Goal: Information Seeking & Learning: Learn about a topic

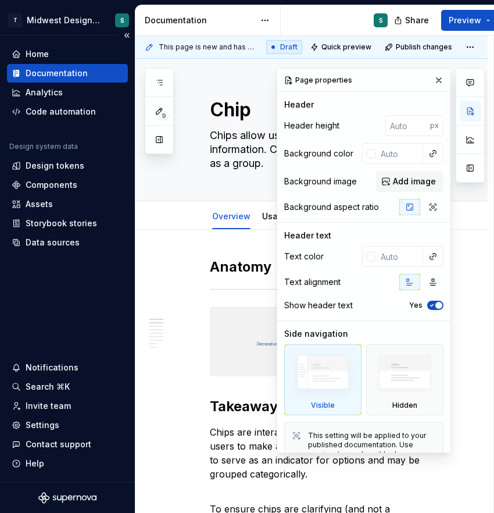
click at [84, 294] on div "Home Documentation Analytics Code automation Design system data Design tokens C…" at bounding box center [67, 258] width 135 height 447
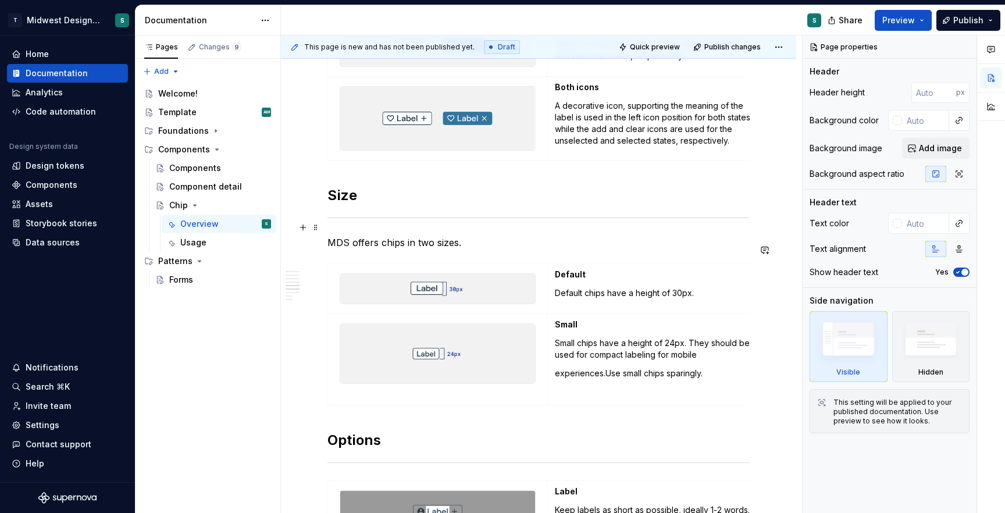
scroll to position [1508, 0]
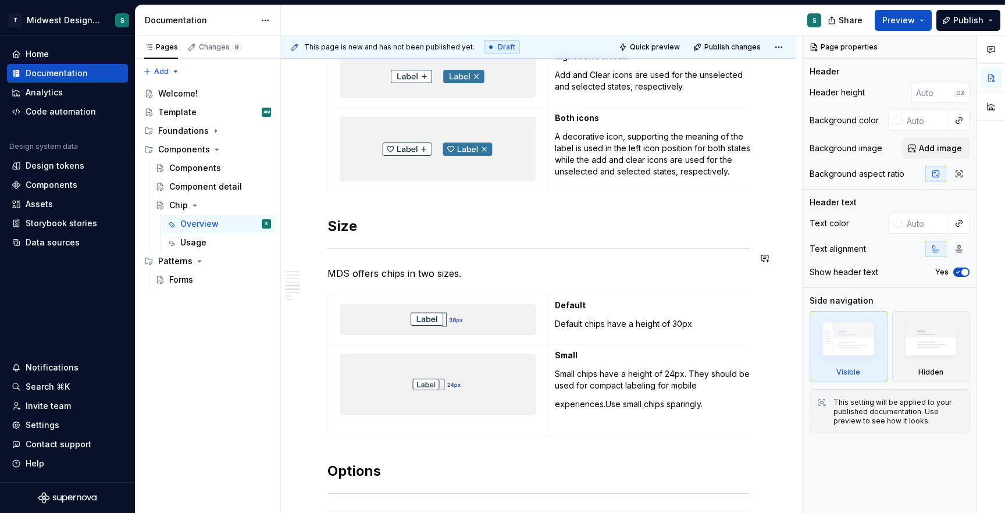
click at [388, 268] on div "Anatomy Takeaways Chips are interactive elements designed to allow users to mak…" at bounding box center [538, 137] width 422 height 2803
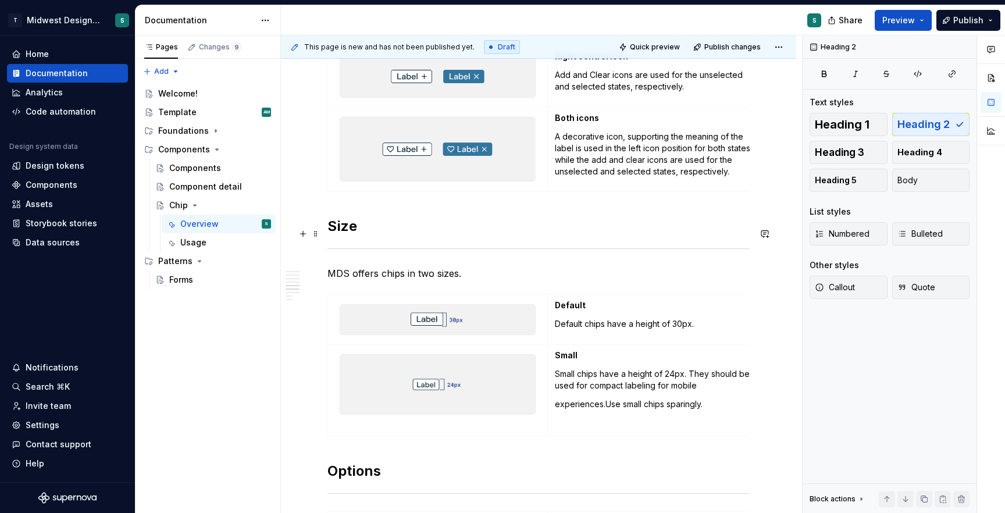
click at [494, 235] on h2 "Size" at bounding box center [538, 226] width 422 height 19
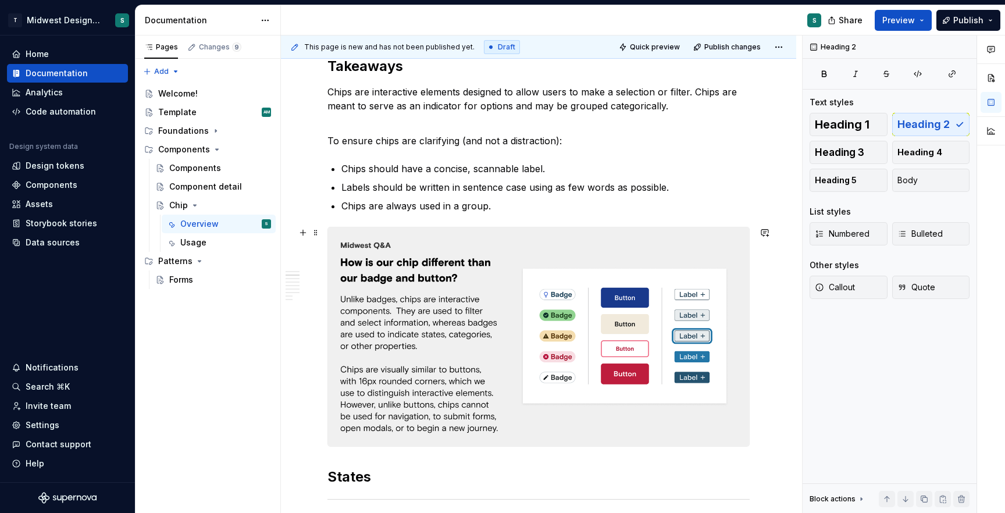
scroll to position [0, 0]
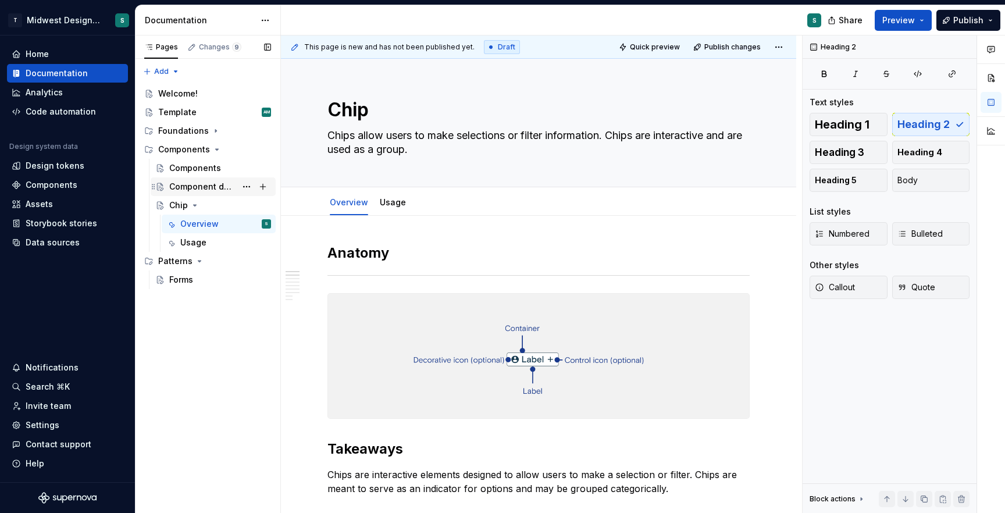
click at [202, 185] on div "Component detail" at bounding box center [202, 187] width 67 height 12
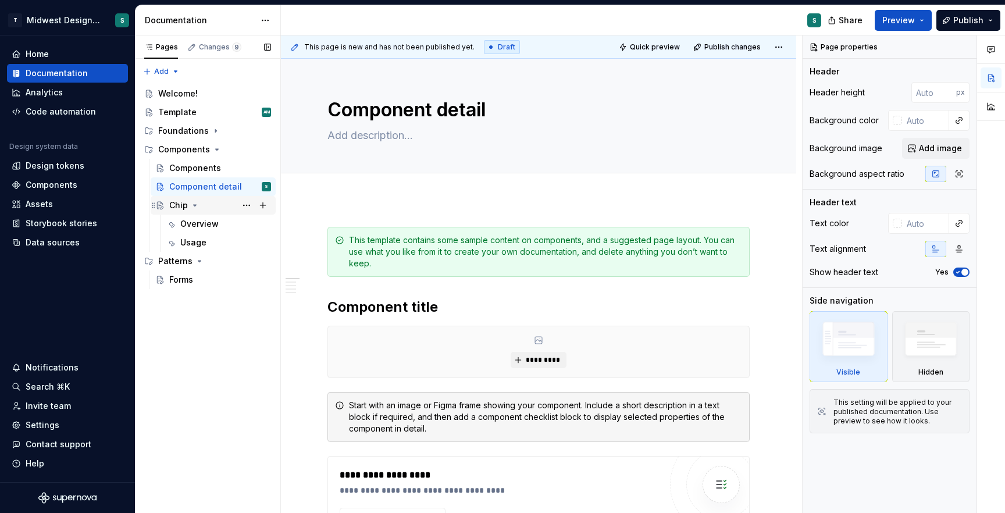
click at [180, 210] on div "Chip" at bounding box center [178, 205] width 19 height 12
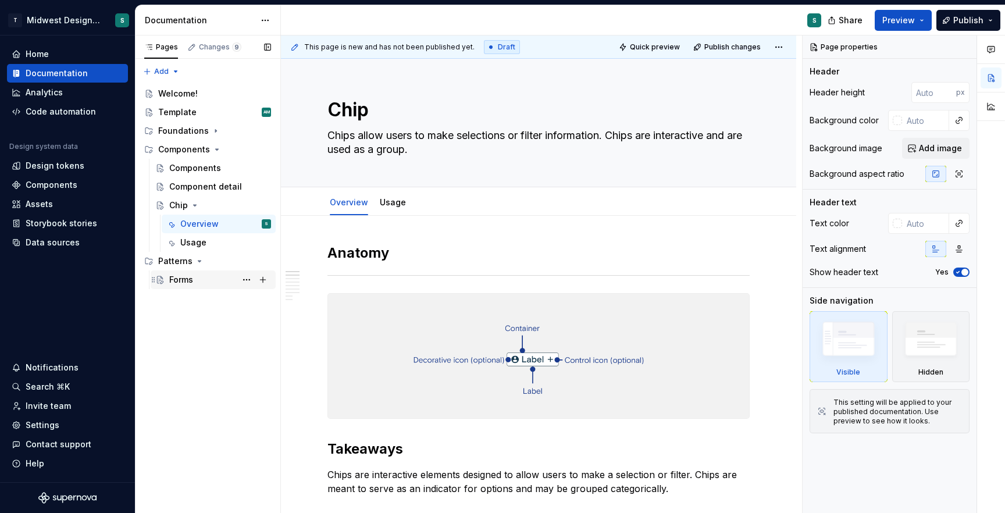
click at [186, 277] on div "Forms" at bounding box center [181, 280] width 24 height 12
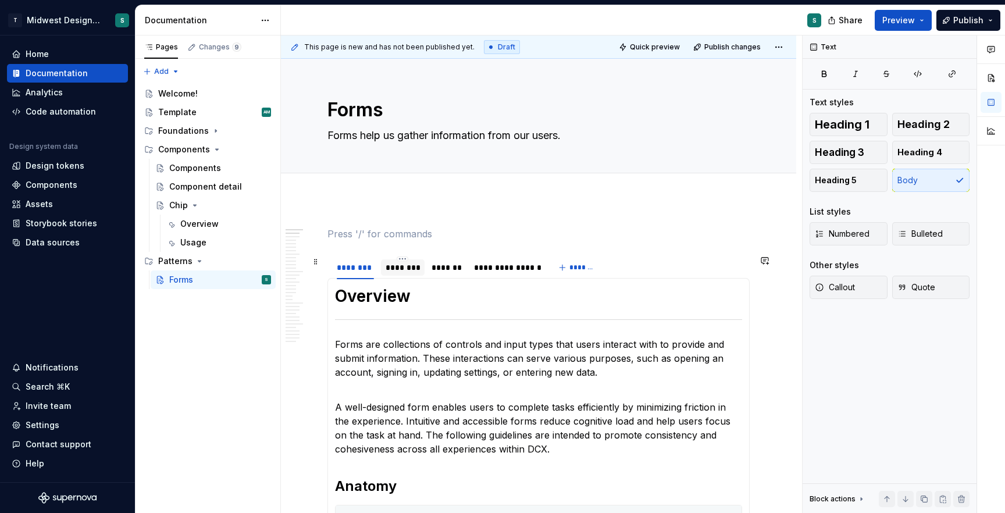
click at [395, 259] on div "********" at bounding box center [403, 267] width 44 height 16
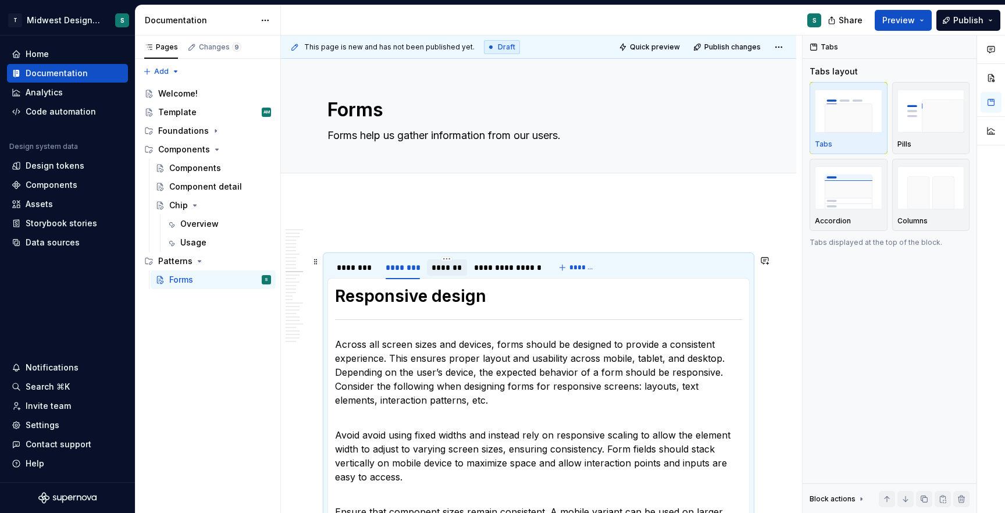
click at [453, 262] on div "*******" at bounding box center [446, 268] width 31 height 12
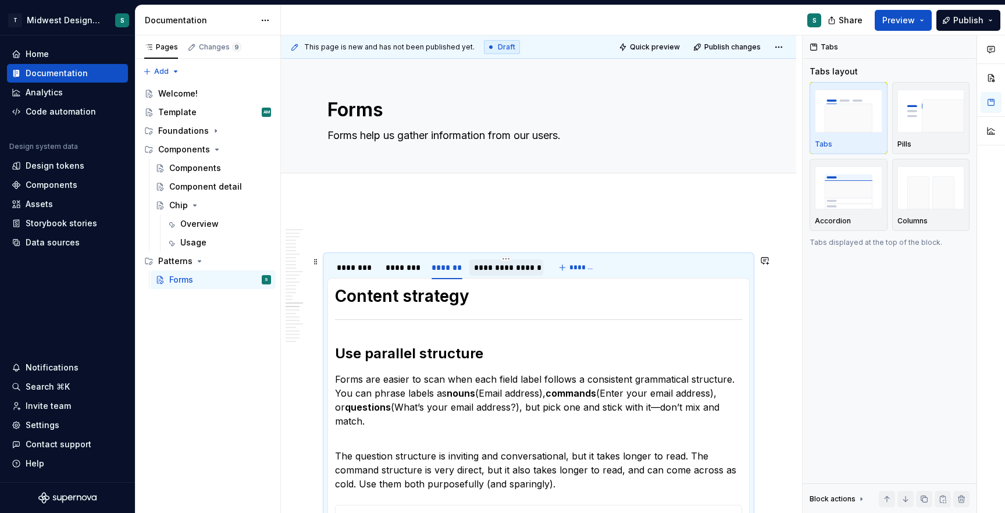
click at [494, 266] on div "**********" at bounding box center [506, 268] width 65 height 12
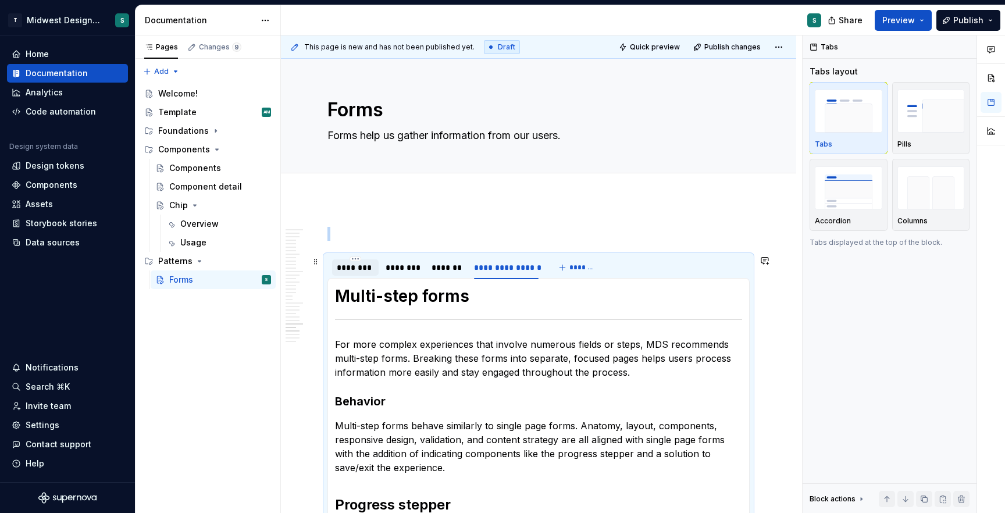
click at [355, 268] on div "********" at bounding box center [355, 268] width 37 height 12
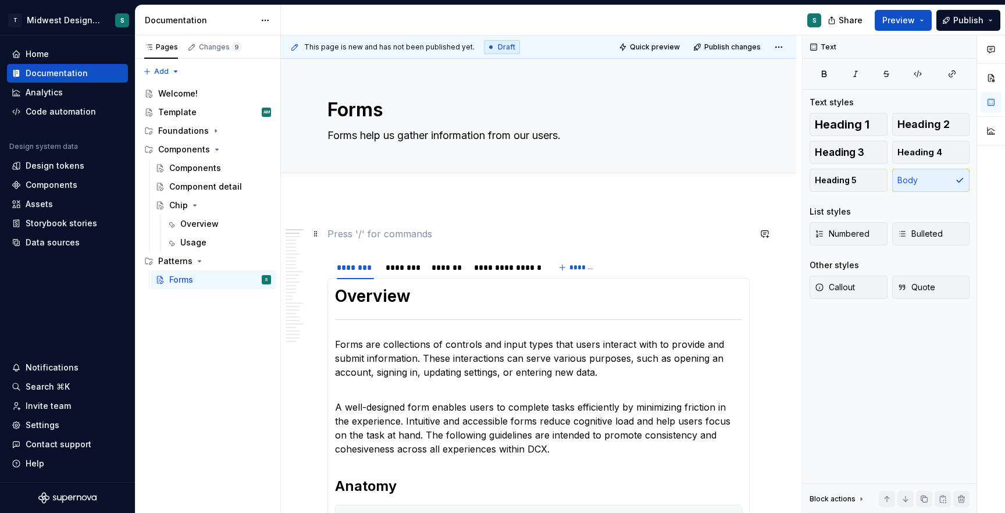
click at [355, 228] on p at bounding box center [538, 234] width 422 height 14
click at [494, 209] on div "**********" at bounding box center [541, 274] width 521 height 478
click at [176, 97] on div "Welcome!" at bounding box center [178, 94] width 40 height 12
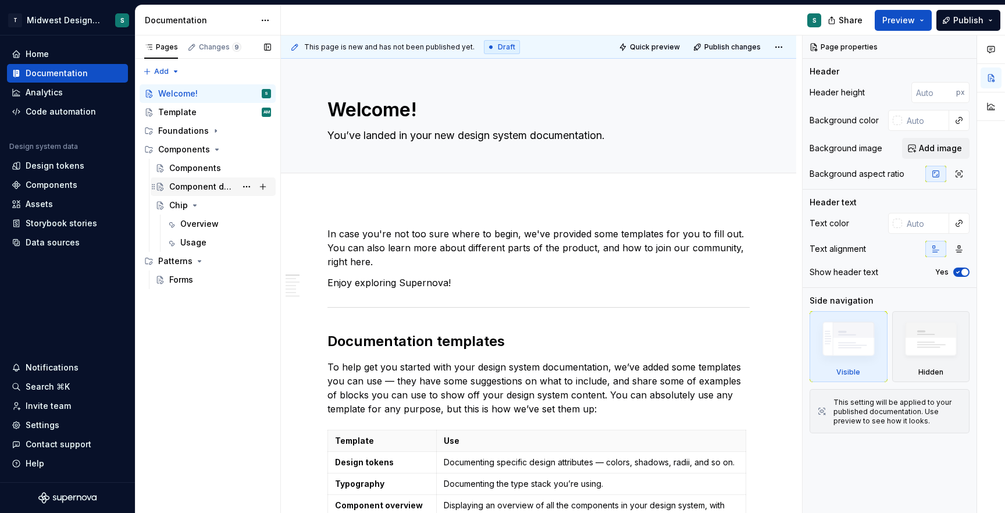
click at [198, 183] on div "Component detail" at bounding box center [202, 187] width 67 height 12
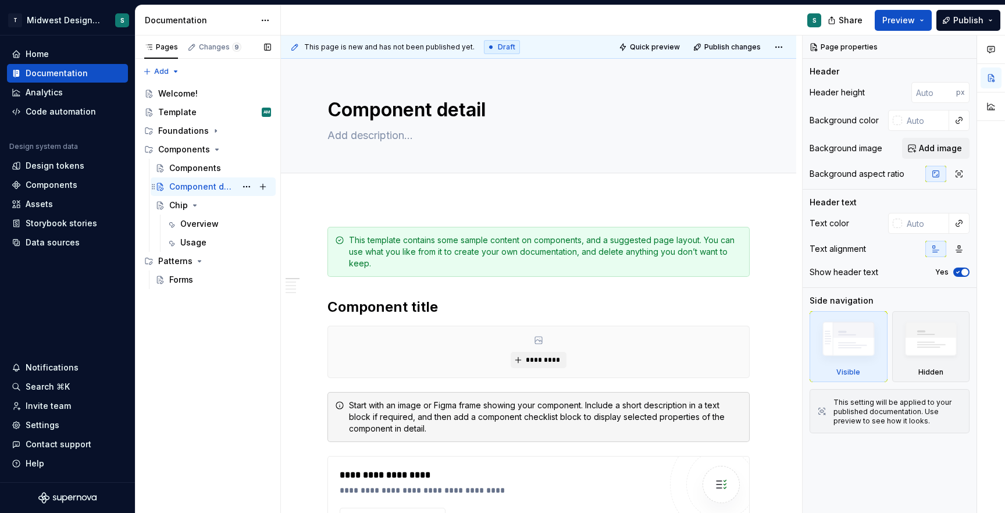
click at [195, 188] on div "Component detail" at bounding box center [202, 187] width 67 height 12
click at [198, 169] on div "Components" at bounding box center [195, 168] width 52 height 12
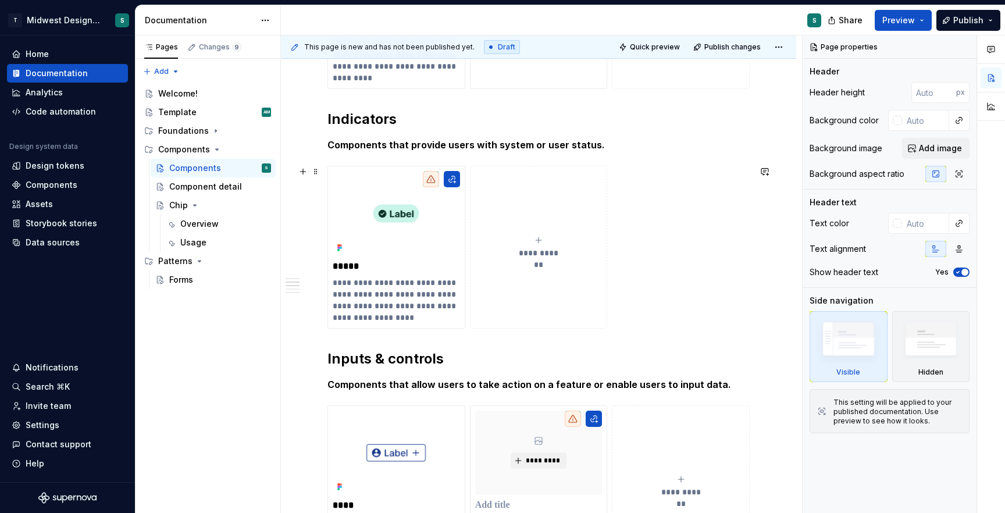
scroll to position [393, 0]
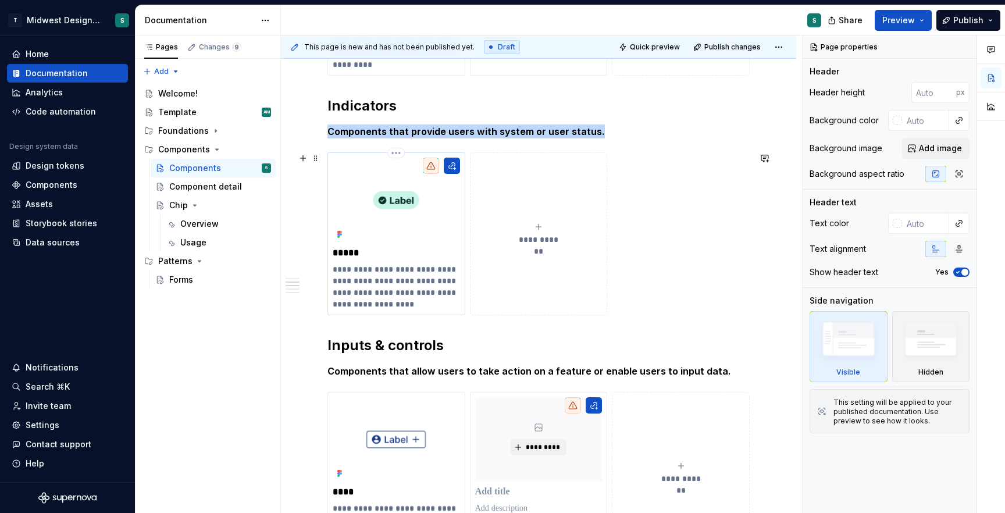
click at [409, 192] on img at bounding box center [396, 200] width 127 height 85
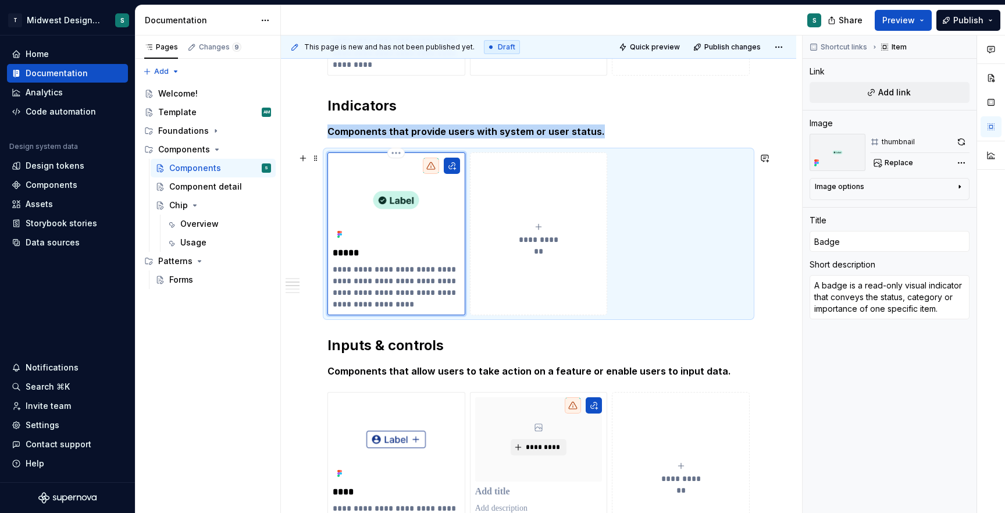
click at [403, 203] on img at bounding box center [396, 200] width 127 height 85
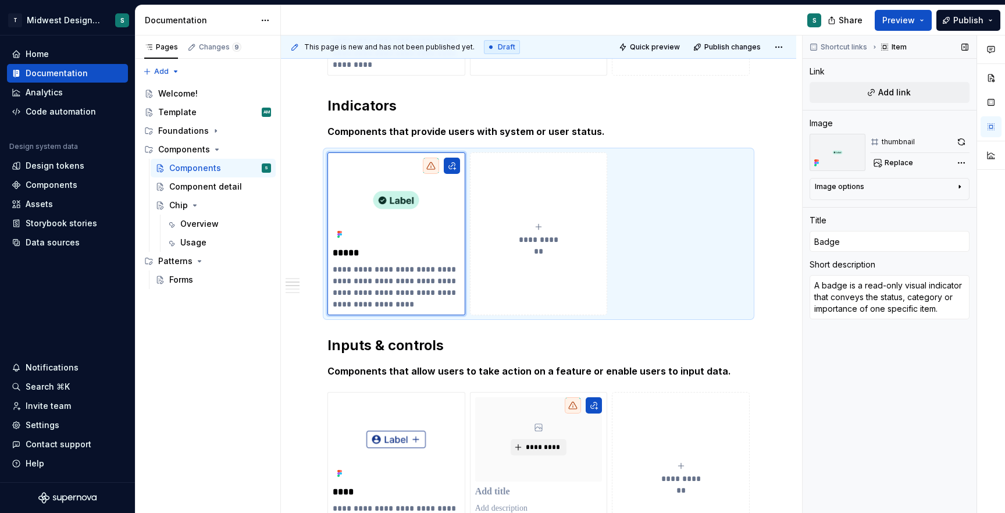
click at [494, 140] on div "thumbnail" at bounding box center [897, 141] width 33 height 9
click at [494, 187] on div "Image options" at bounding box center [885, 189] width 140 height 14
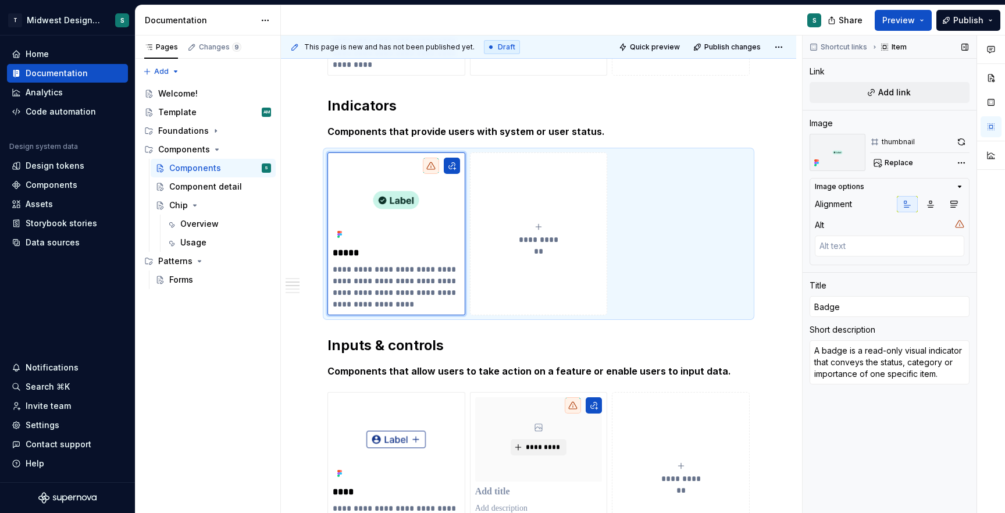
click at [494, 180] on div "Image options Alignment Alt" at bounding box center [889, 221] width 160 height 87
click at [494, 187] on icon "button" at bounding box center [959, 186] width 3 height 1
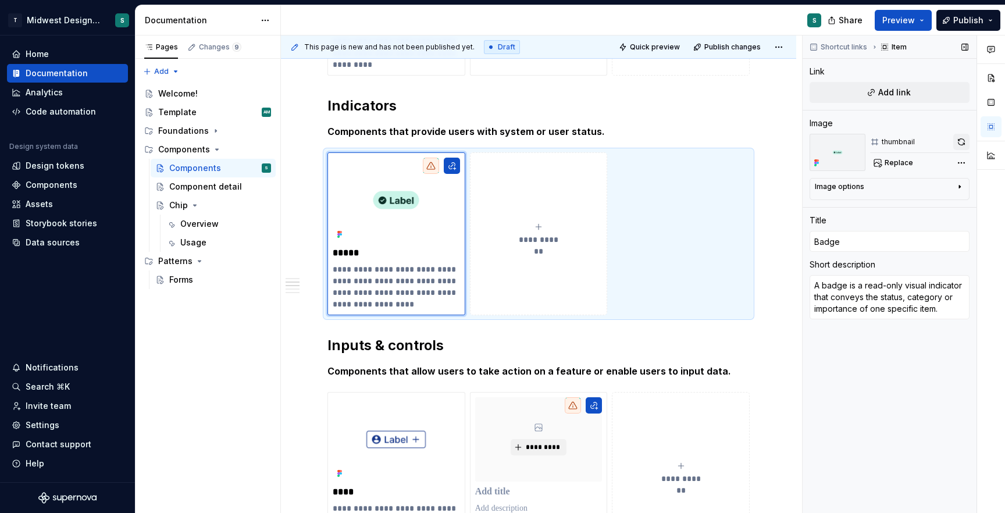
click at [494, 147] on button "button" at bounding box center [961, 142] width 16 height 16
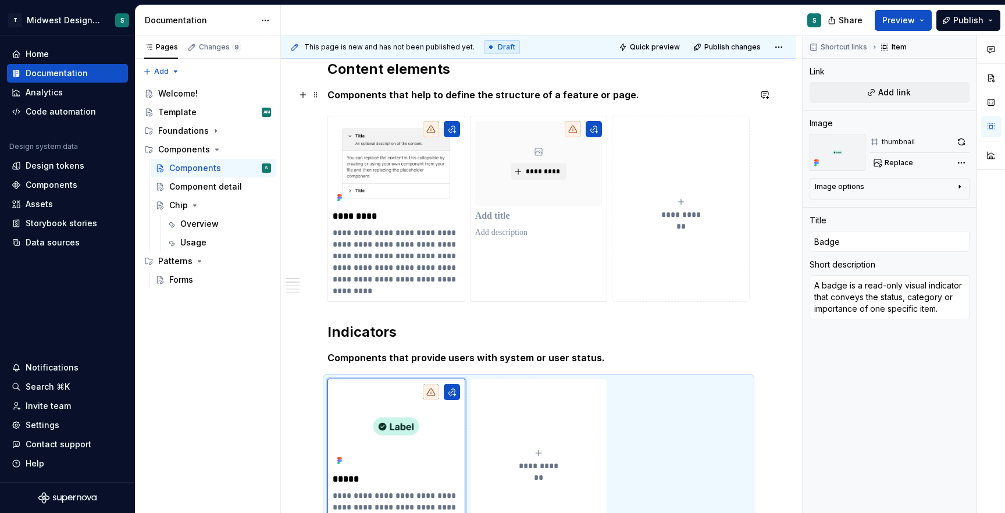
scroll to position [185, 0]
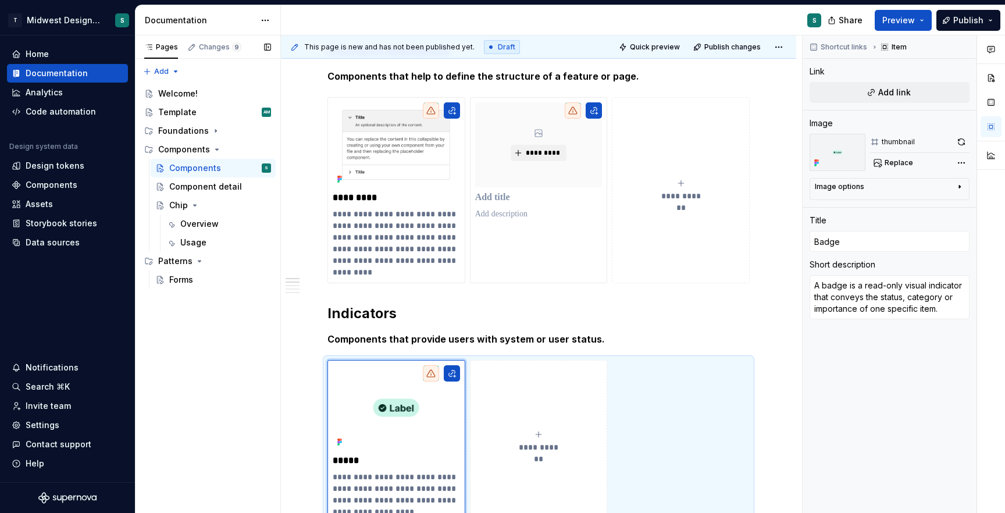
click at [210, 350] on div "Pages Changes 9 Add Accessibility guide for tree Page tree. Navigate the tree w…" at bounding box center [207, 274] width 145 height 478
click at [267, 14] on html "T Midwest Design System S Home Documentation Analytics Code automation Design s…" at bounding box center [502, 256] width 1005 height 513
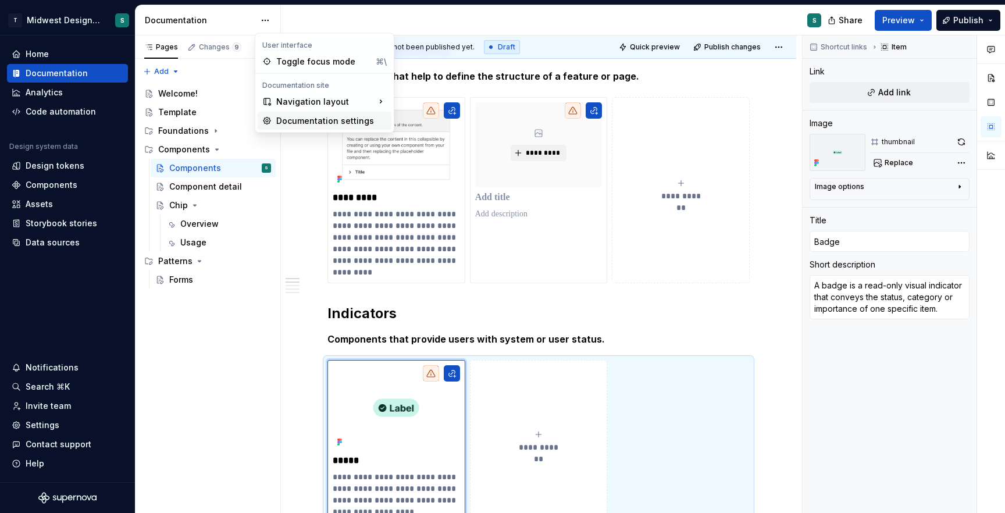
click at [299, 122] on div "Documentation settings" at bounding box center [331, 121] width 110 height 12
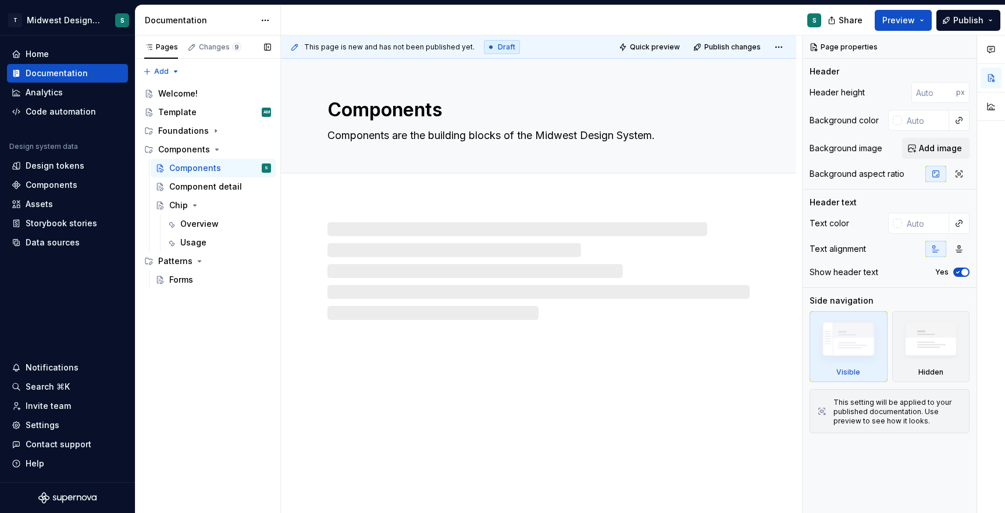
click at [227, 327] on div "Pages Changes 9 Add Accessibility guide for tree Page tree. Navigate the tree w…" at bounding box center [207, 274] width 145 height 478
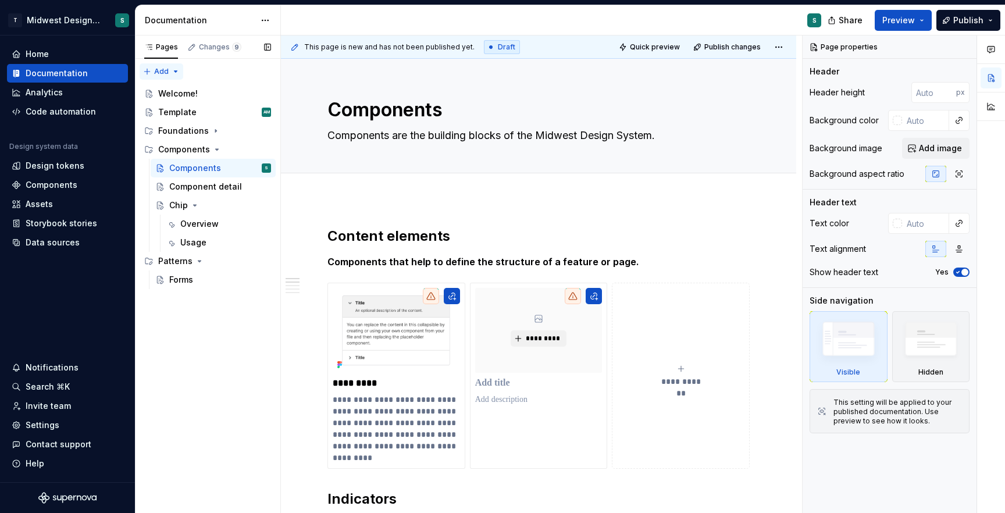
click at [169, 74] on div "Pages Changes 9 Add Accessibility guide for tree Page tree. Navigate the tree w…" at bounding box center [207, 274] width 145 height 478
click at [212, 366] on div "Pages Changes 9 Add Accessibility guide for tree Page tree. Navigate the tree w…" at bounding box center [207, 274] width 145 height 478
click at [204, 224] on div "Overview" at bounding box center [199, 224] width 38 height 12
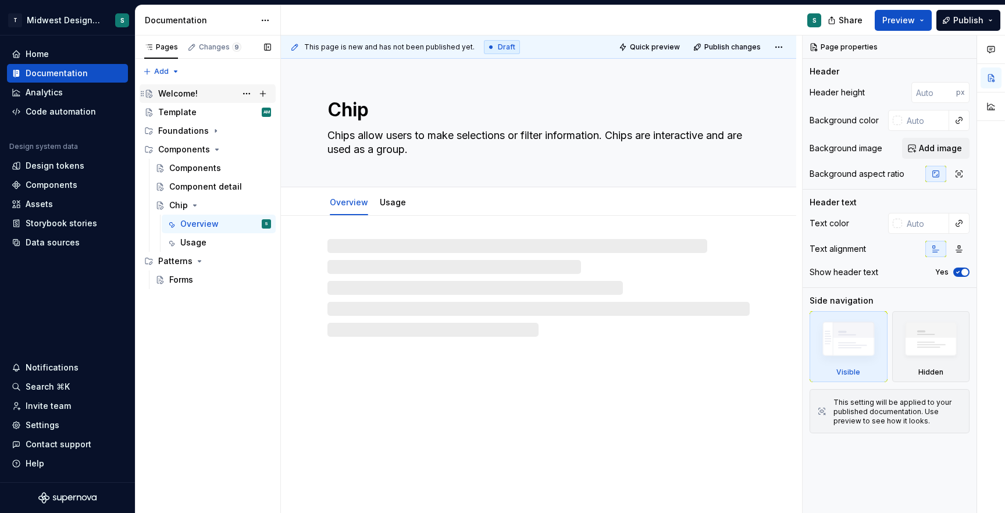
click at [191, 93] on div "Welcome!" at bounding box center [178, 94] width 40 height 12
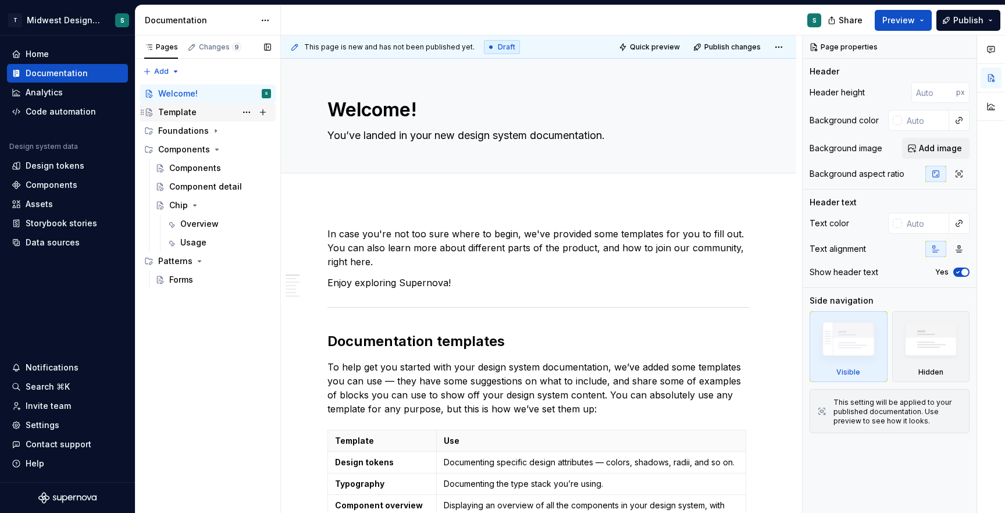
click at [187, 116] on div "Template" at bounding box center [177, 112] width 38 height 12
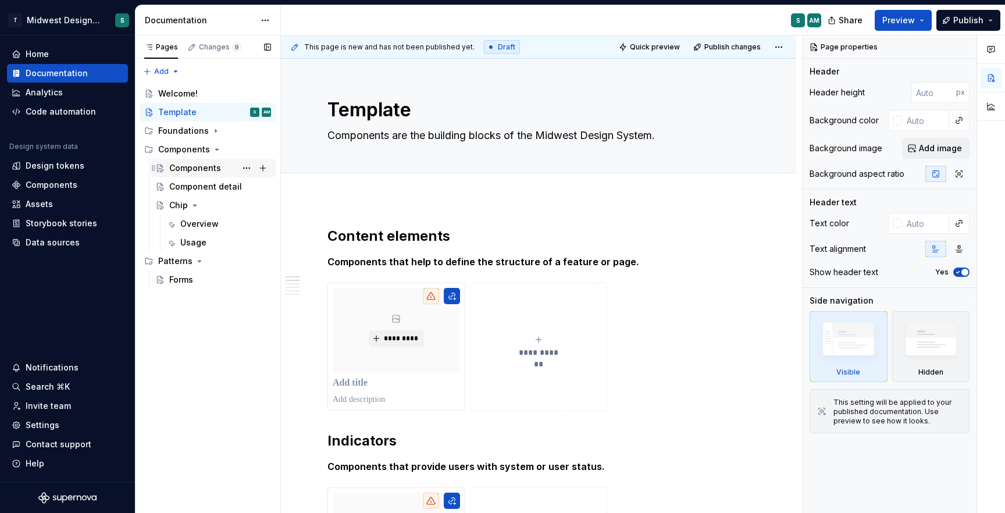
click at [199, 168] on div "Components" at bounding box center [195, 168] width 52 height 12
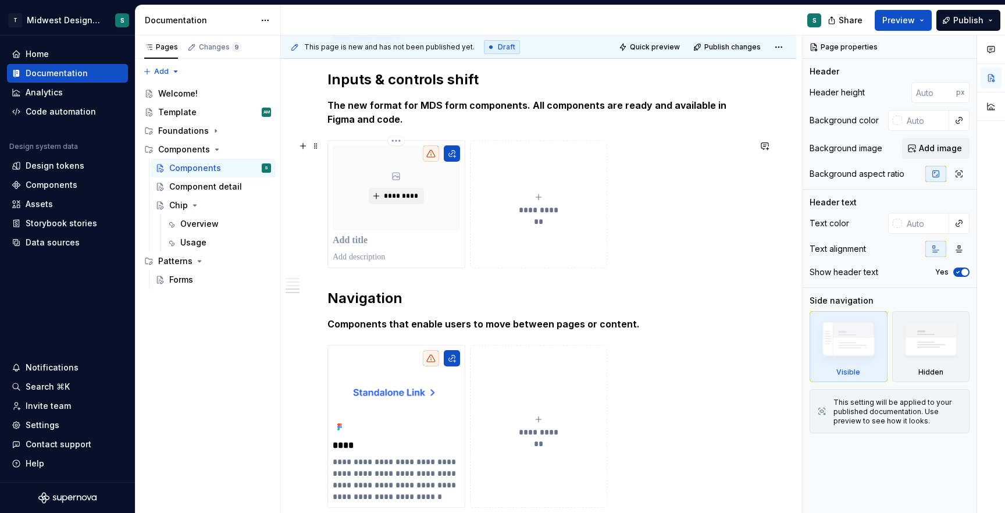
scroll to position [937, 0]
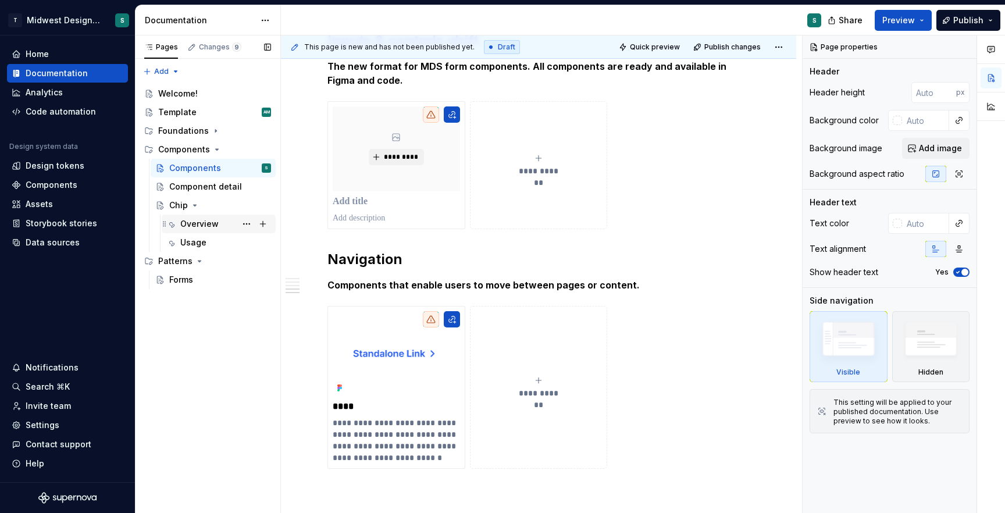
click at [197, 222] on div "Overview" at bounding box center [199, 224] width 38 height 12
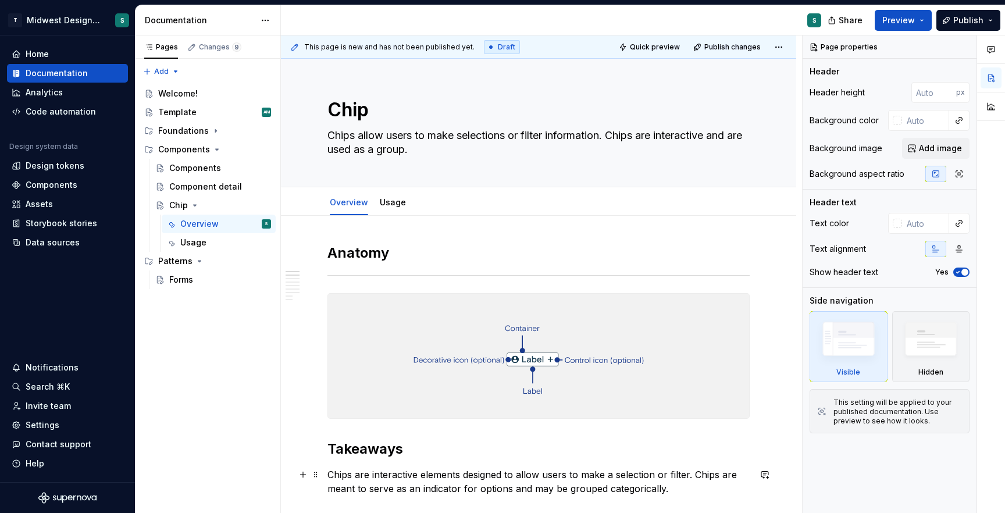
click at [426, 478] on p "Chips are interactive elements designed to allow users to make a selection or f…" at bounding box center [538, 488] width 422 height 42
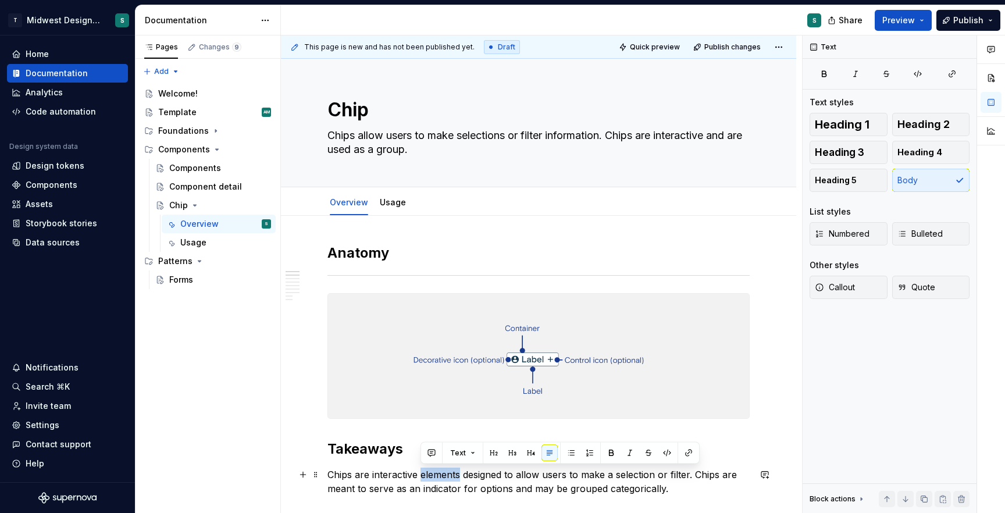
click at [426, 478] on p "Chips are interactive elements designed to allow users to make a selection or f…" at bounding box center [538, 488] width 422 height 42
click at [494, 475] on p "Chips are interactive elements designed to allow users to make a selection or f…" at bounding box center [538, 488] width 422 height 42
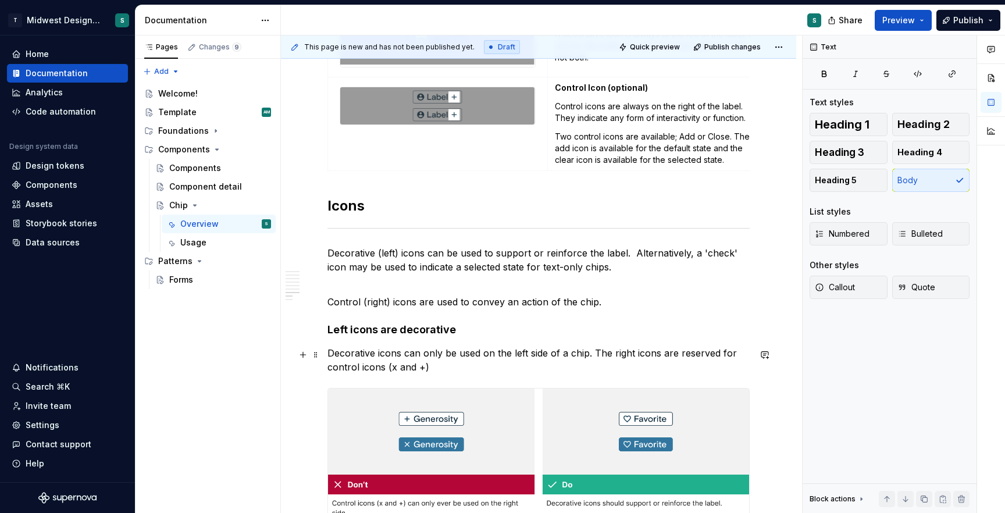
scroll to position [2073, 0]
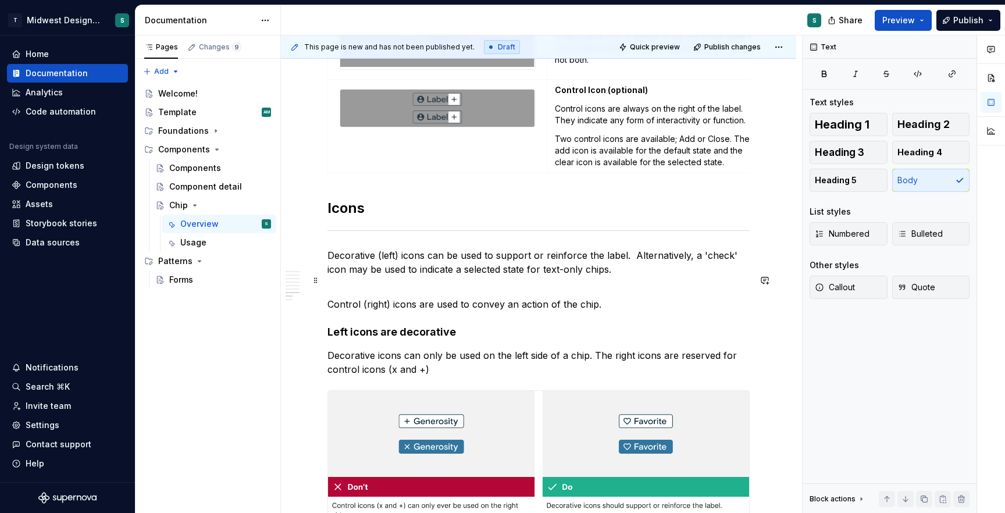
click at [494, 276] on p "Decorative (left) icons can be used to support or reinforce the label. Alternat…" at bounding box center [538, 262] width 422 height 28
click at [494, 260] on button "button" at bounding box center [898, 259] width 16 height 16
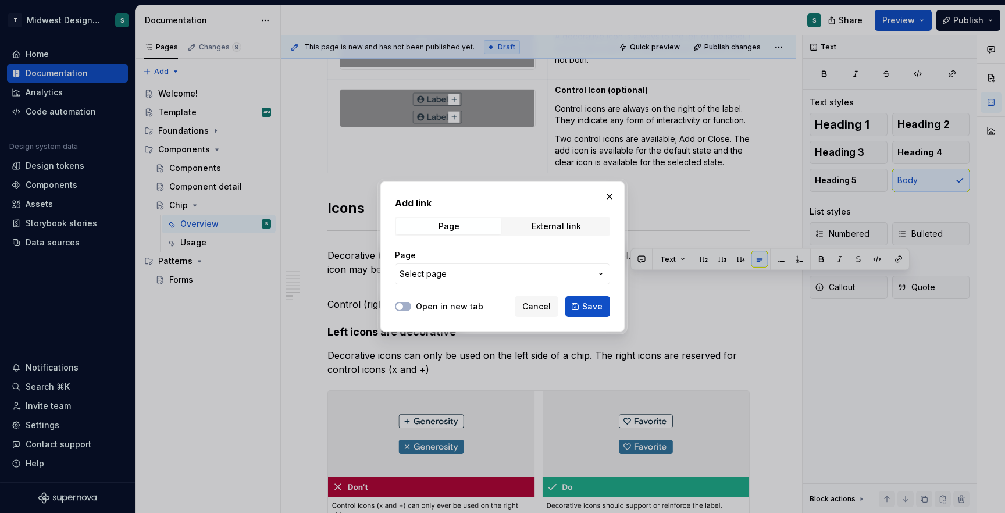
click at [494, 280] on button "Select page" at bounding box center [502, 273] width 215 height 21
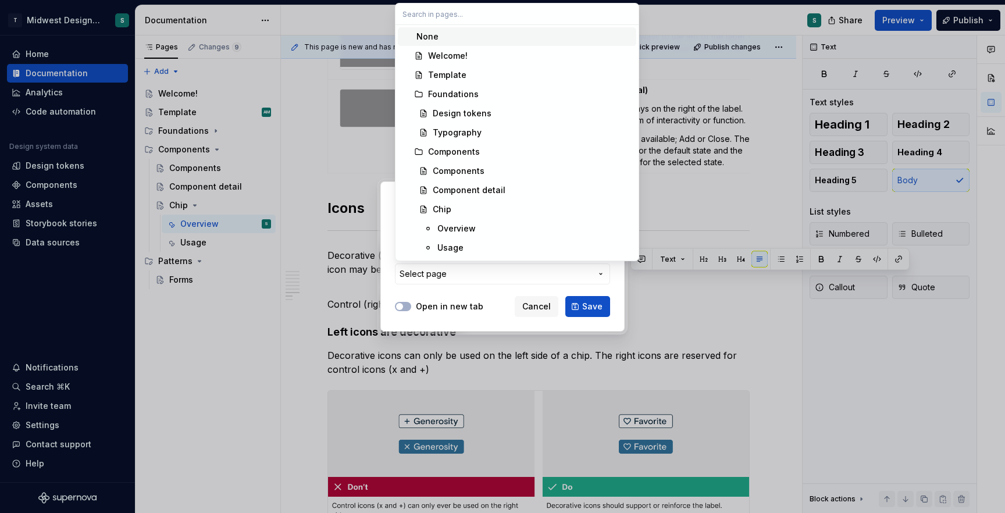
click at [494, 353] on div at bounding box center [502, 256] width 1005 height 513
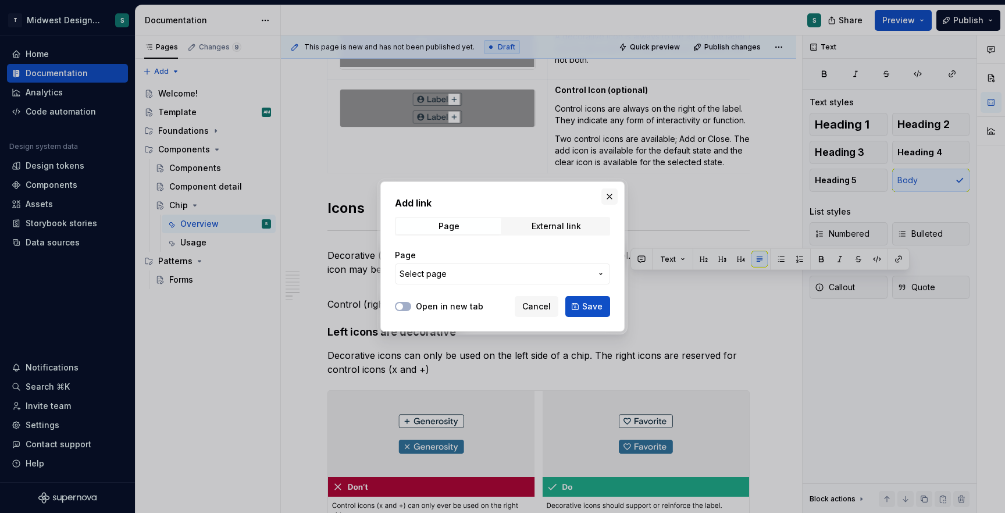
click at [494, 203] on button "button" at bounding box center [609, 196] width 16 height 16
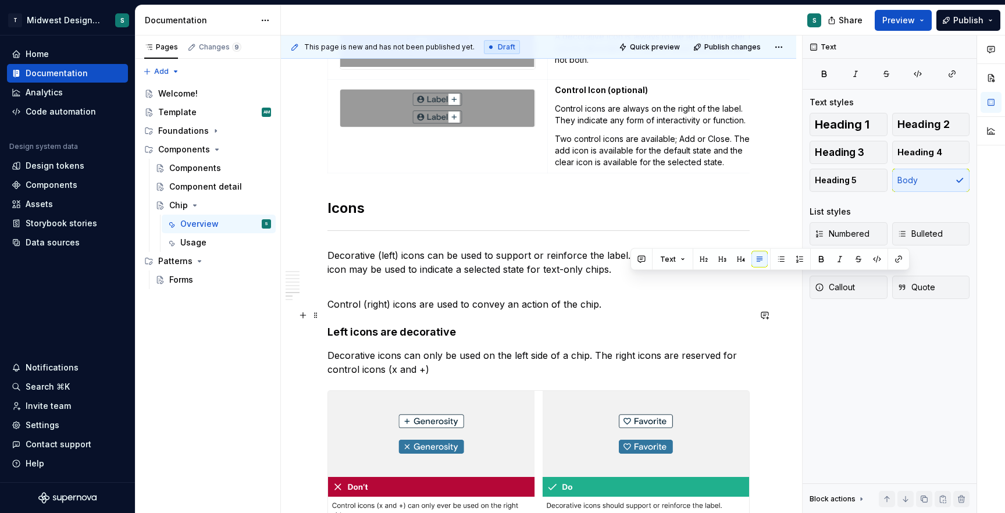
click at [494, 311] on p "Control (right) icons are used to convey an action of the chip." at bounding box center [538, 297] width 422 height 28
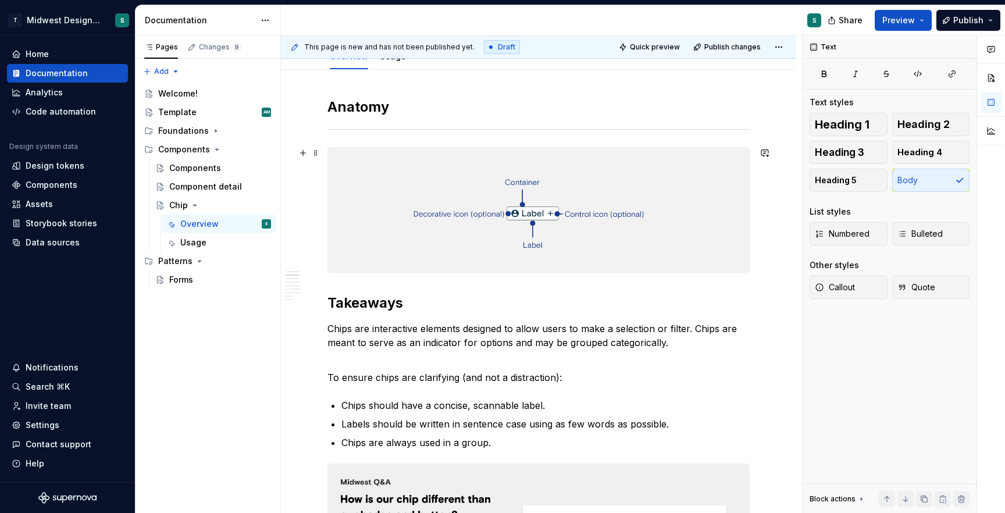
scroll to position [0, 0]
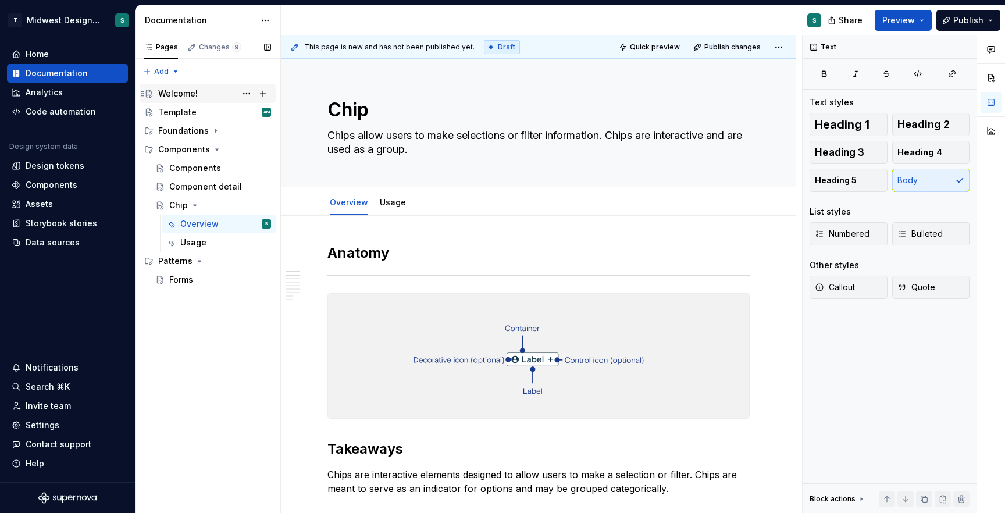
click at [194, 97] on div "Welcome!" at bounding box center [178, 94] width 40 height 12
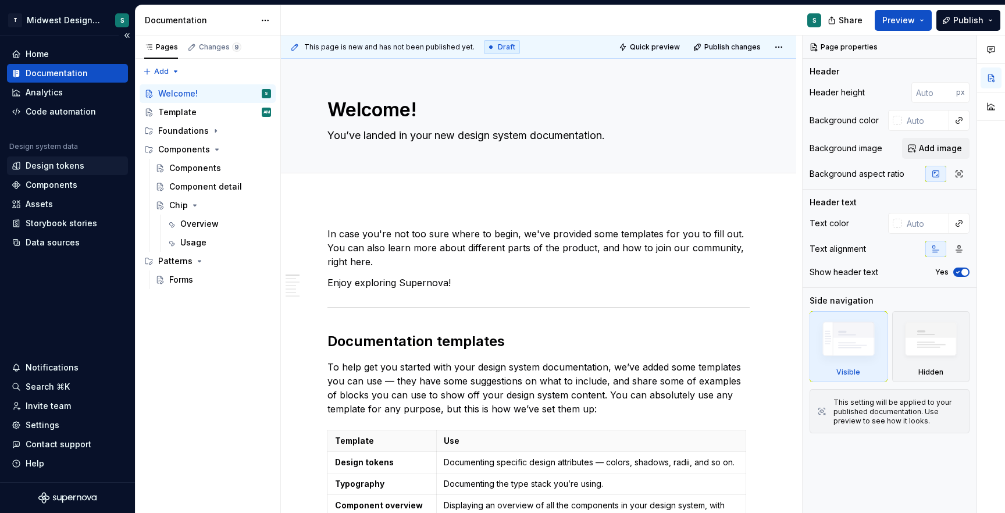
type textarea "*"
click at [40, 162] on div "Design tokens" at bounding box center [55, 166] width 59 height 12
